Goal: Transaction & Acquisition: Purchase product/service

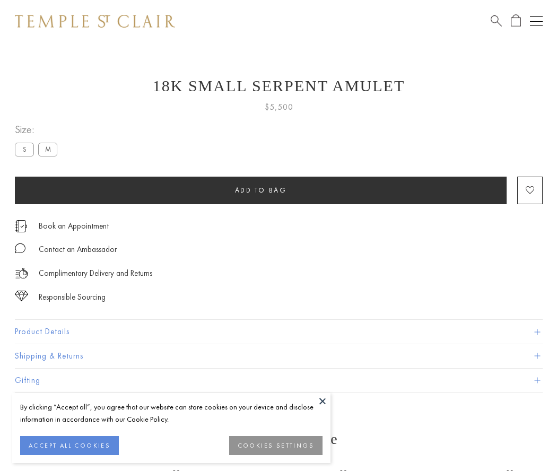
scroll to position [13, 0]
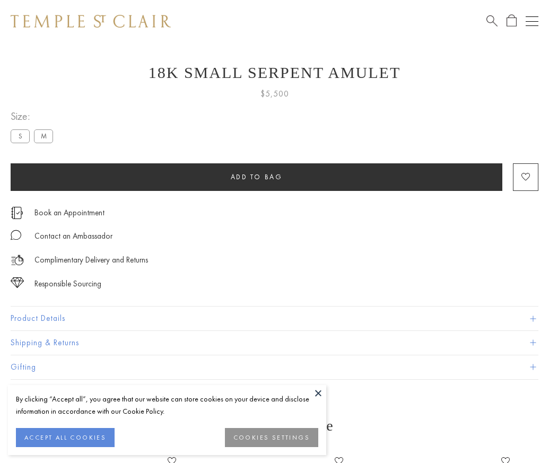
click at [256, 177] on span "Add to bag" at bounding box center [257, 176] width 52 height 9
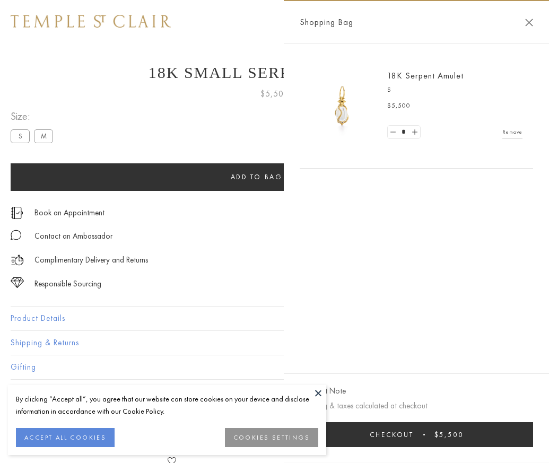
click at [414, 439] on span "Checkout" at bounding box center [392, 434] width 44 height 9
